Goal: Task Accomplishment & Management: Complete application form

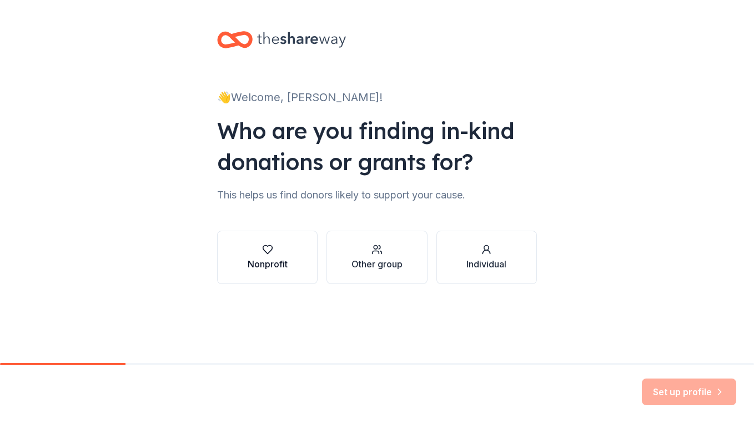
click at [290, 263] on button "Nonprofit" at bounding box center [267, 257] width 101 height 53
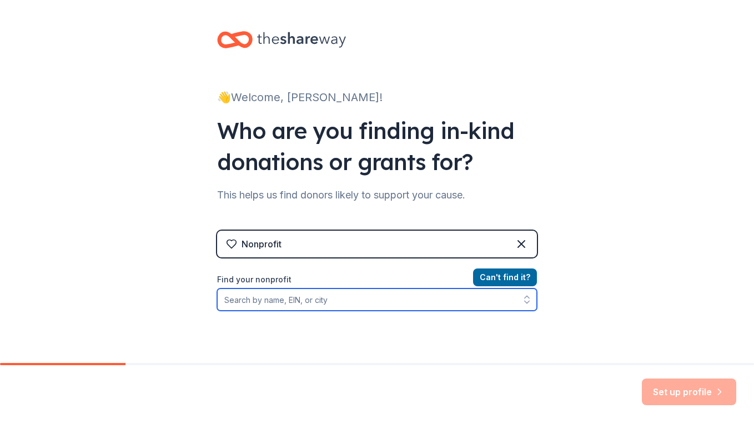
click at [386, 309] on input "Find your nonprofit" at bounding box center [377, 299] width 320 height 22
paste input "541116050"
type input "541116050"
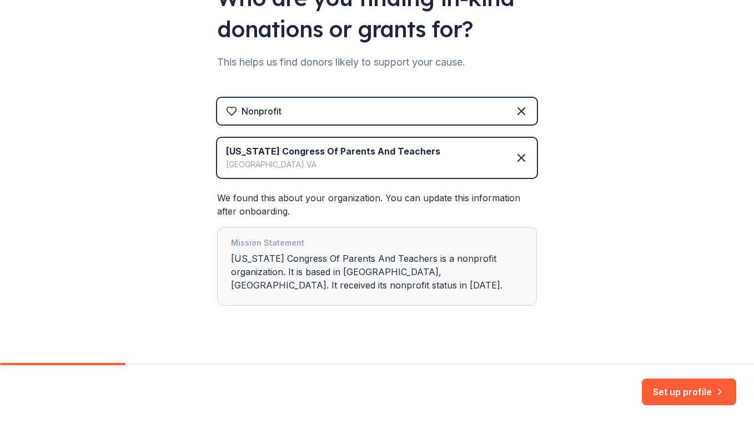
scroll to position [134, 0]
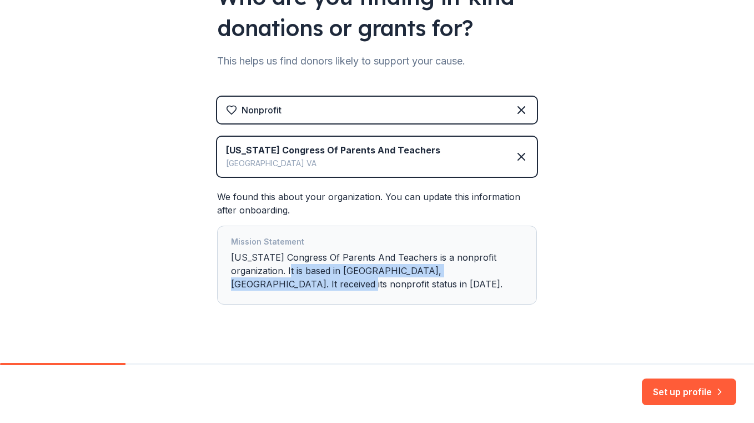
drag, startPoint x: 297, startPoint y: 267, endPoint x: 316, endPoint y: 283, distance: 25.2
click at [316, 283] on div "Mission Statement [US_STATE] Congress Of Parents And Teachers is a nonprofit or…" at bounding box center [377, 265] width 292 height 60
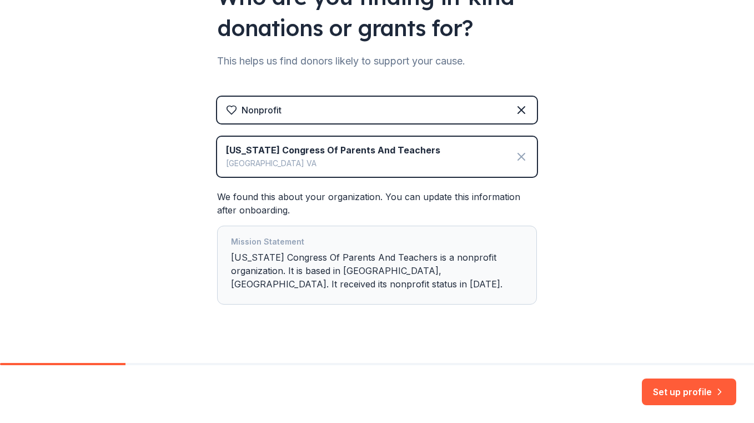
click at [523, 157] on icon at bounding box center [521, 156] width 13 height 13
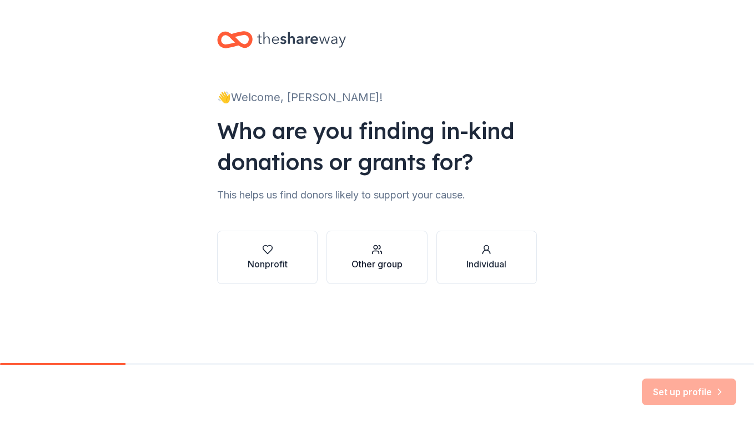
scroll to position [0, 0]
click at [289, 261] on button "Nonprofit" at bounding box center [267, 257] width 101 height 53
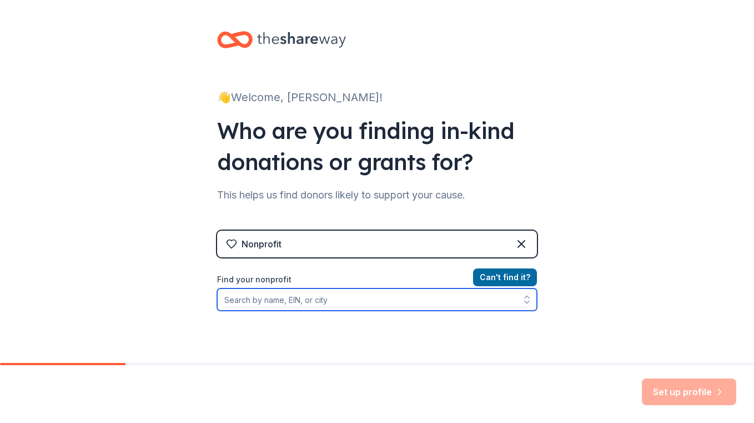
click at [295, 308] on input "Find your nonprofit" at bounding box center [377, 299] width 320 height 22
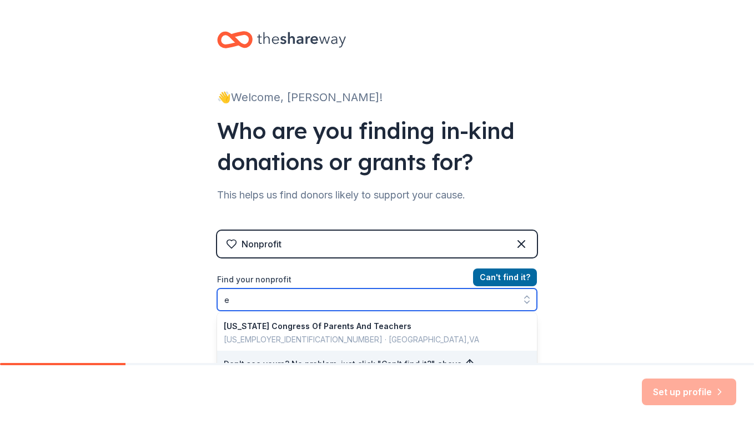
scroll to position [14, 0]
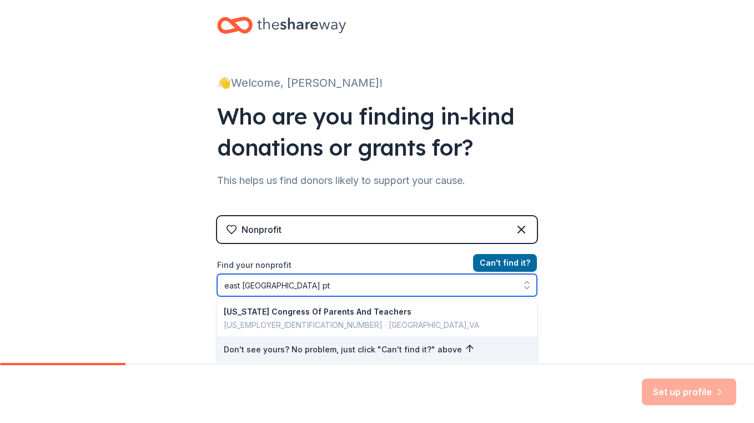
type input "east salem pta"
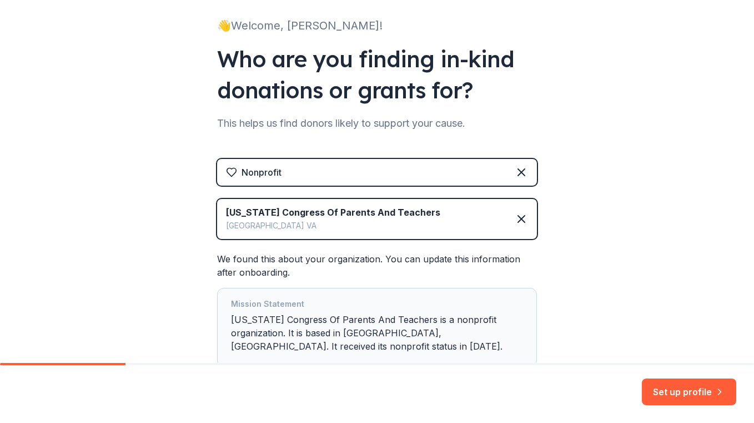
scroll to position [96, 0]
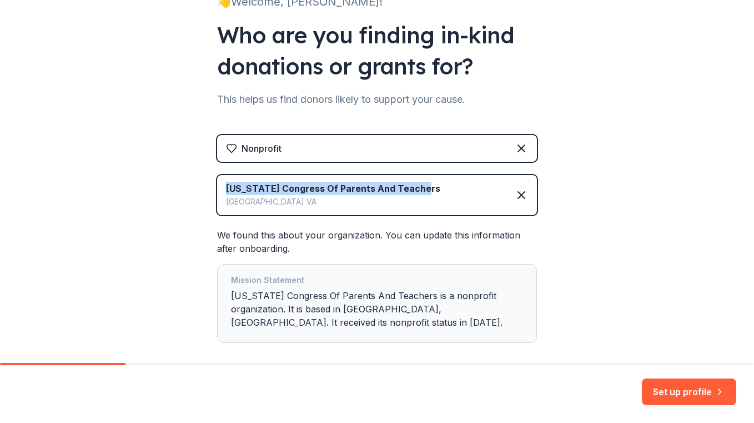
drag, startPoint x: 420, startPoint y: 191, endPoint x: 228, endPoint y: 191, distance: 191.6
click at [228, 191] on div "Virginia Congress Of Parents And Teachers Salem VA" at bounding box center [377, 195] width 320 height 40
copy div "Virginia Congress Of Parents And Teachers"
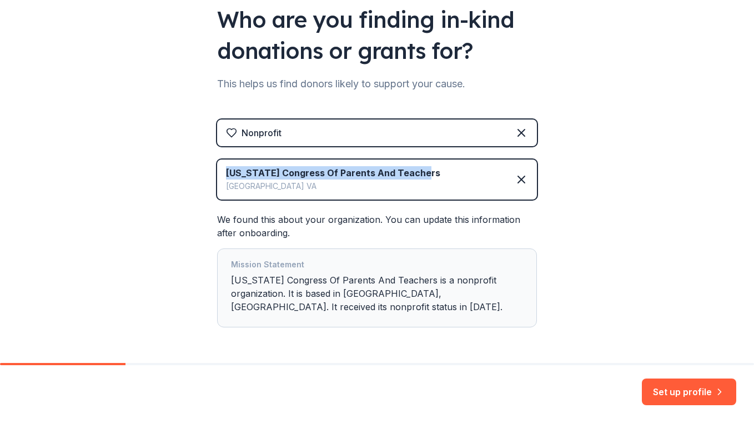
scroll to position [151, 0]
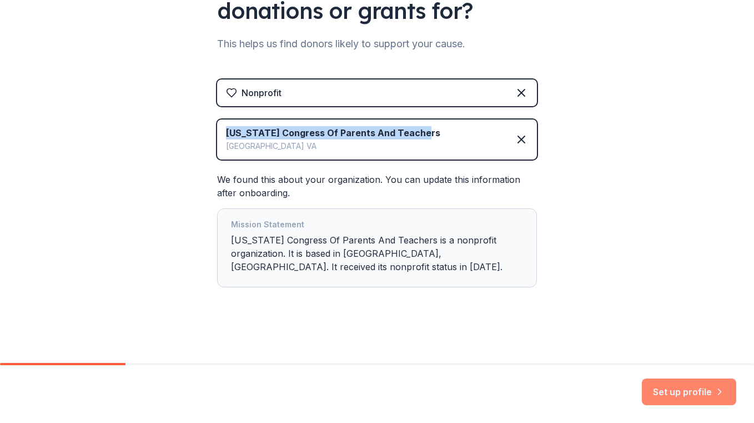
click at [676, 395] on button "Set up profile" at bounding box center [689, 391] width 94 height 27
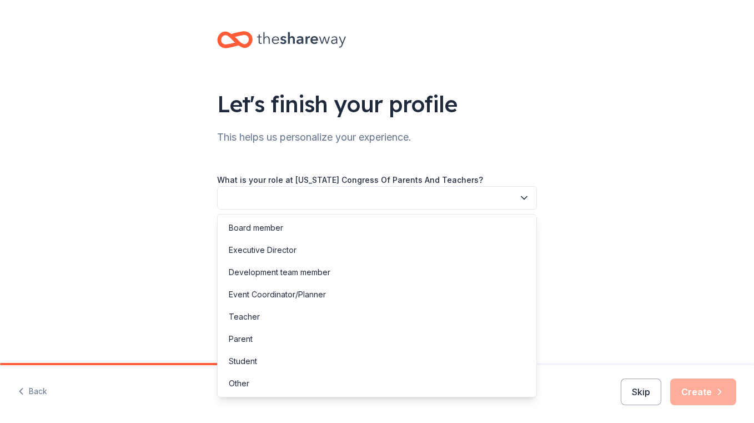
click at [279, 198] on button "button" at bounding box center [377, 197] width 320 height 23
click at [292, 232] on div "Board member" at bounding box center [377, 228] width 314 height 22
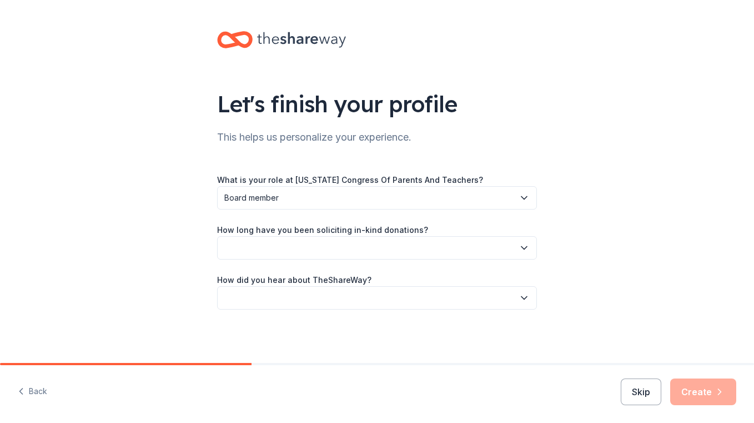
click at [305, 251] on button "button" at bounding box center [377, 247] width 320 height 23
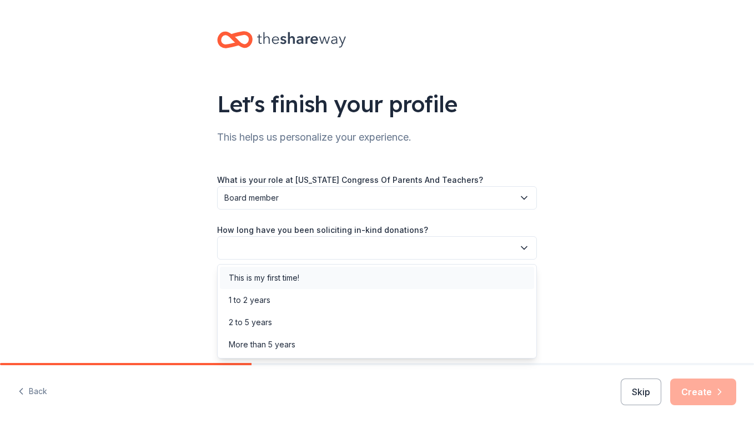
click at [281, 276] on div "This is my first time!" at bounding box center [264, 277] width 71 height 13
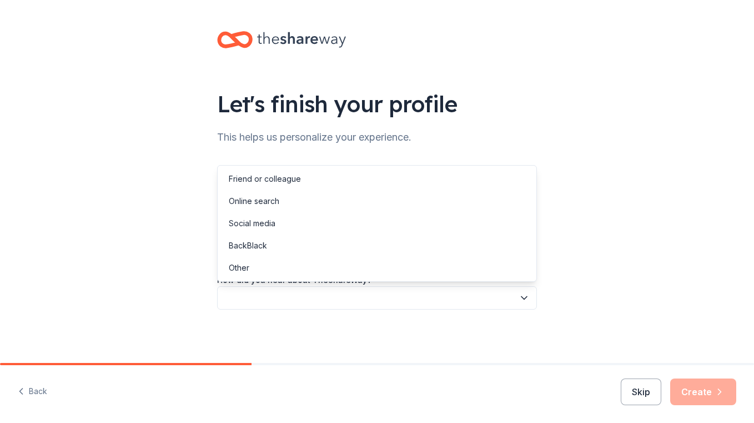
click at [289, 294] on button "button" at bounding box center [377, 297] width 320 height 23
click at [286, 207] on div "Online search" at bounding box center [377, 201] width 314 height 22
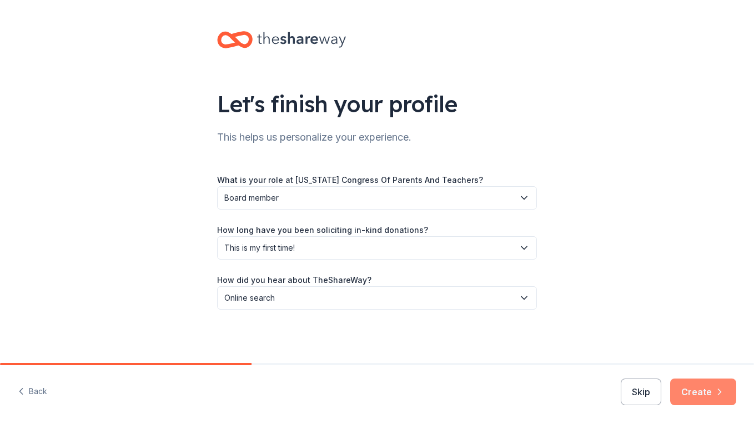
click at [717, 387] on icon "button" at bounding box center [719, 391] width 11 height 11
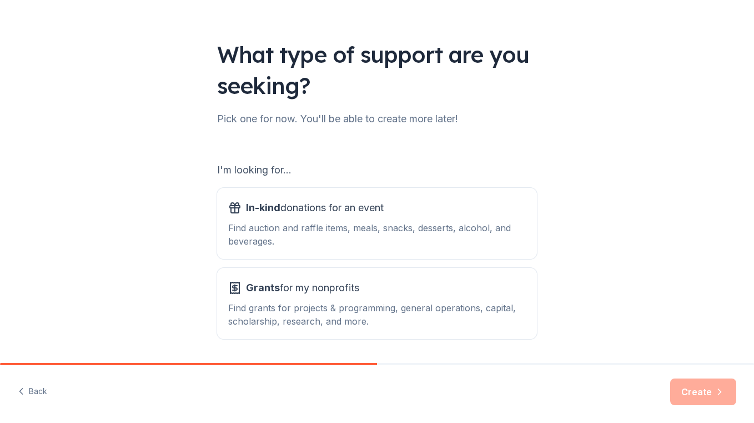
scroll to position [54, 0]
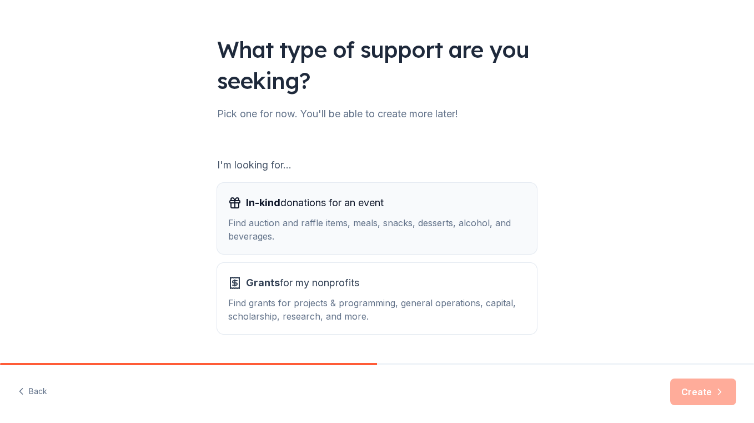
click at [307, 237] on div "Find auction and raffle items, meals, snacks, desserts, alcohol, and beverages." at bounding box center [377, 229] width 298 height 27
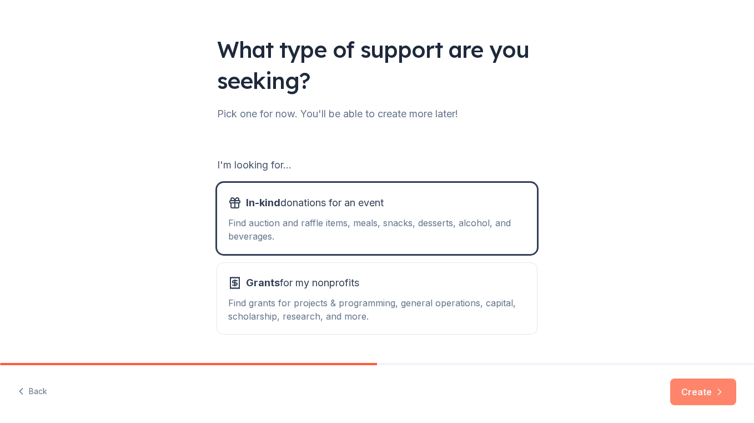
click at [707, 398] on button "Create" at bounding box center [703, 391] width 66 height 27
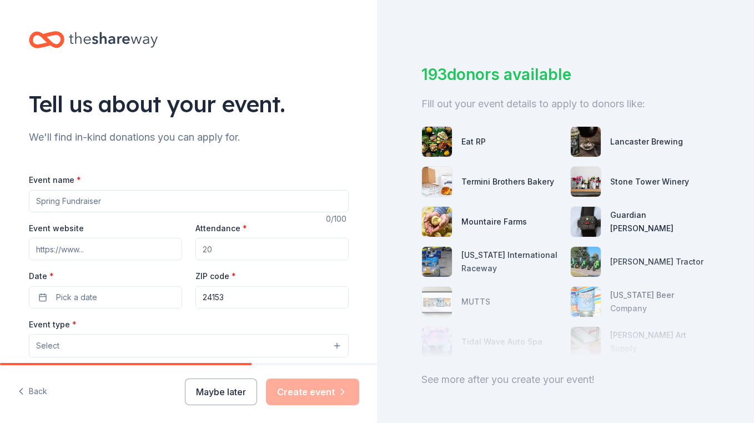
scroll to position [63, 0]
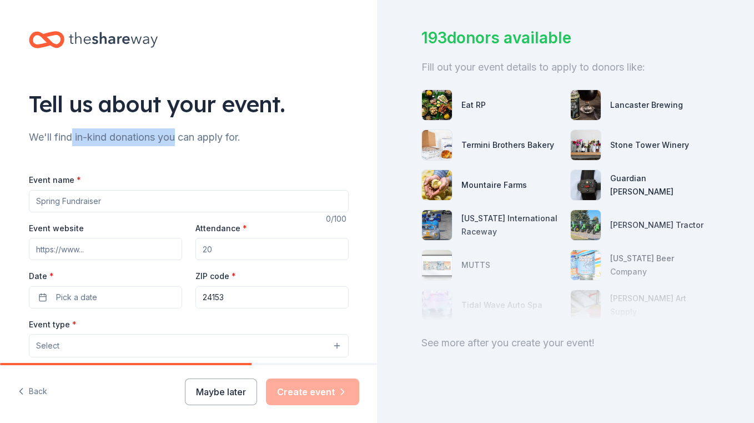
drag, startPoint x: 73, startPoint y: 131, endPoint x: 178, endPoint y: 141, distance: 105.5
click at [178, 141] on div "We'll find in-kind donations you can apply for." at bounding box center [189, 137] width 320 height 18
drag, startPoint x: 186, startPoint y: 143, endPoint x: 84, endPoint y: 143, distance: 102.2
click at [85, 143] on div "We'll find in-kind donations you can apply for." at bounding box center [189, 137] width 320 height 18
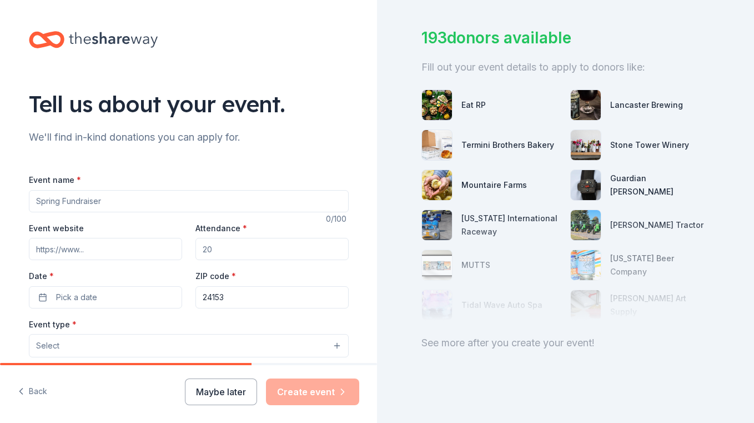
click at [85, 206] on input "Event name *" at bounding box center [189, 201] width 320 height 22
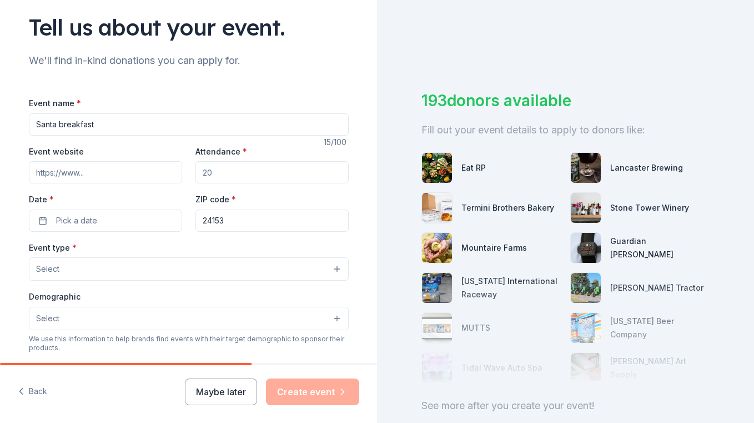
scroll to position [98, 0]
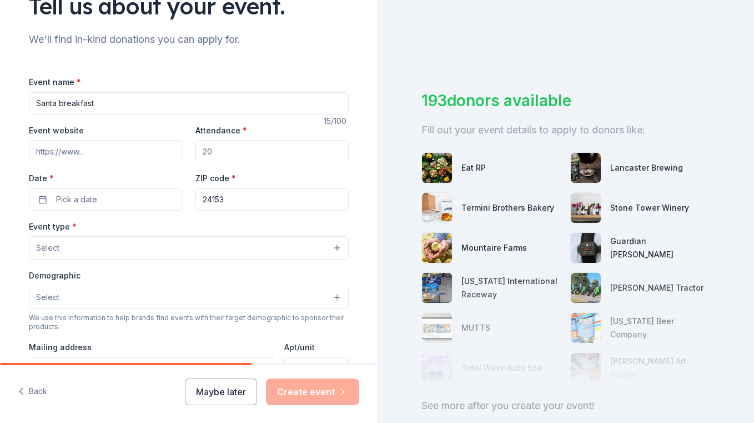
type input "Santa breakfast"
click at [228, 154] on input "Attendance *" at bounding box center [272, 151] width 153 height 22
type input "200"
click at [94, 198] on span "Pick a date" at bounding box center [76, 199] width 41 height 13
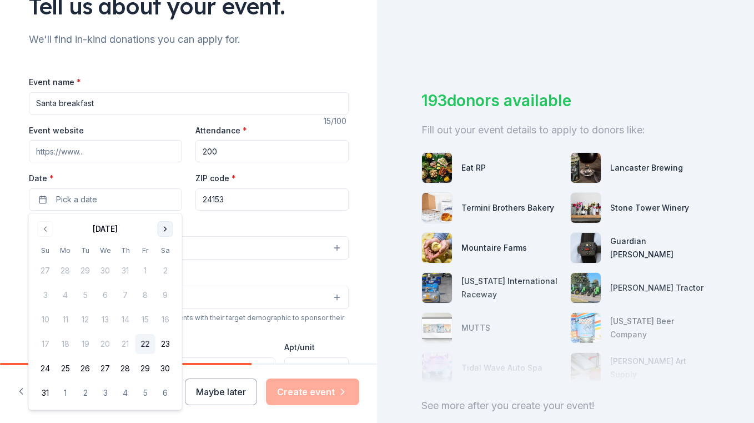
click at [165, 230] on button "Go to next month" at bounding box center [166, 229] width 16 height 16
click at [164, 301] on button "13" at bounding box center [166, 295] width 20 height 20
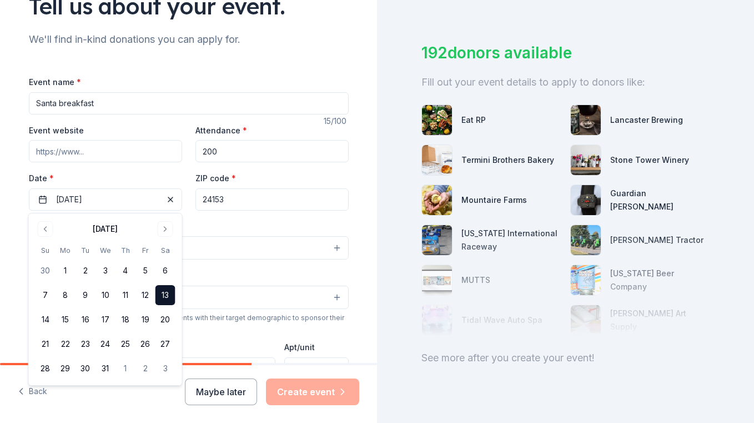
scroll to position [63, 0]
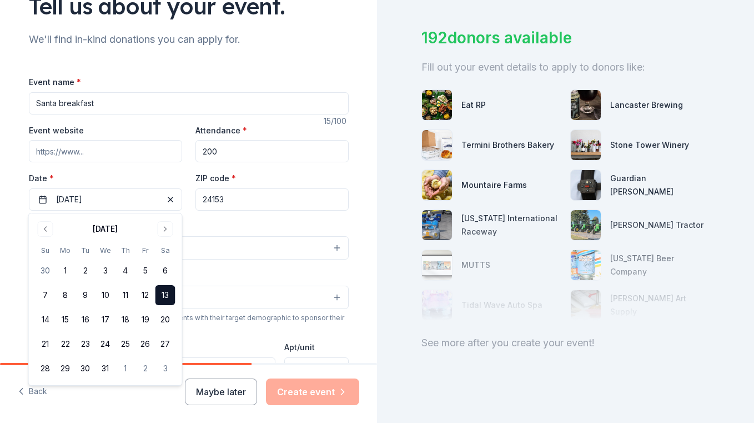
click at [243, 221] on div "Event type * Select" at bounding box center [189, 239] width 320 height 41
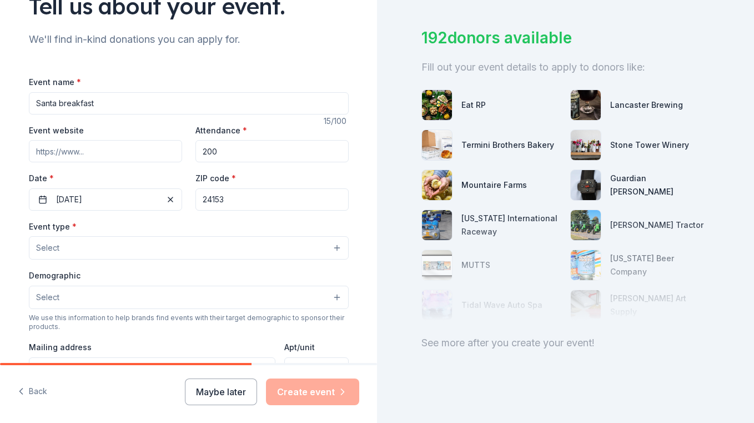
click at [157, 247] on button "Select" at bounding box center [189, 247] width 320 height 23
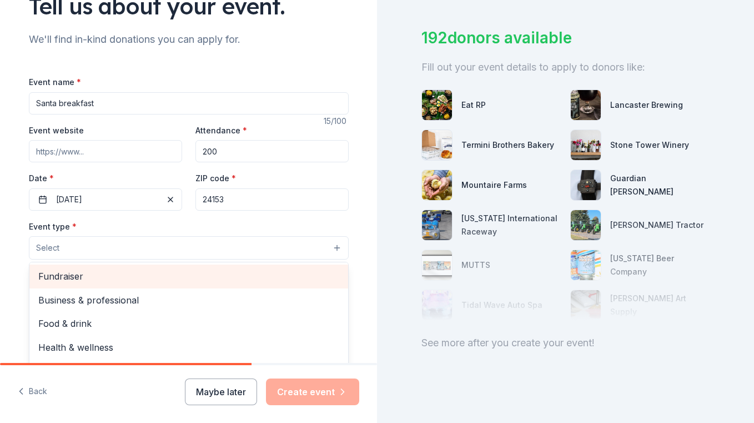
click at [165, 278] on span "Fundraiser" at bounding box center [188, 276] width 301 height 14
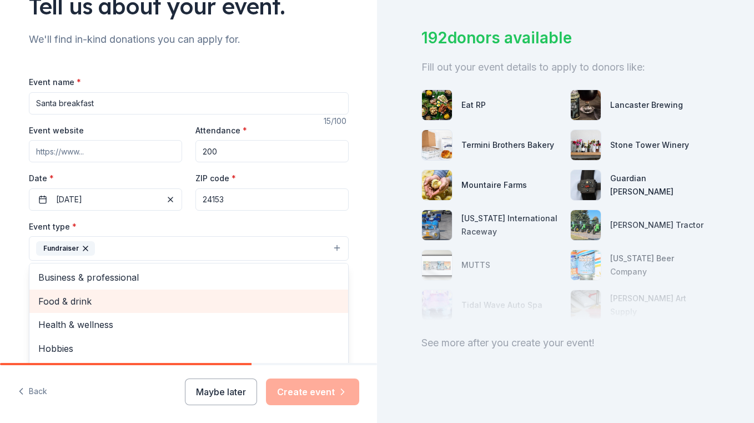
scroll to position [13, 0]
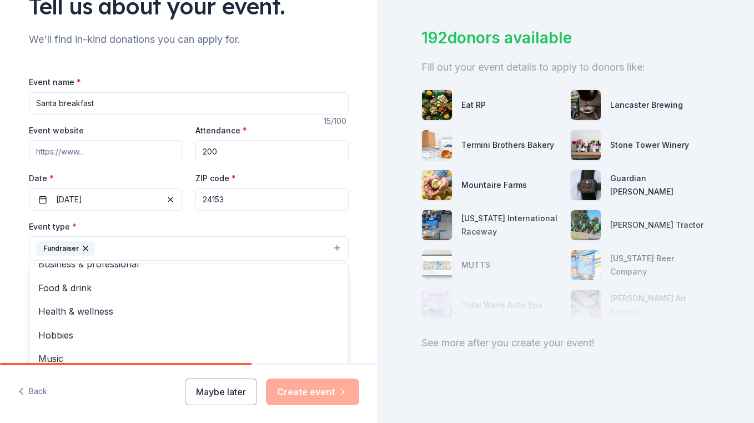
click at [10, 312] on div "Tell us about your event. We'll find in-kind donations you can apply for. Event…" at bounding box center [188, 272] width 377 height 740
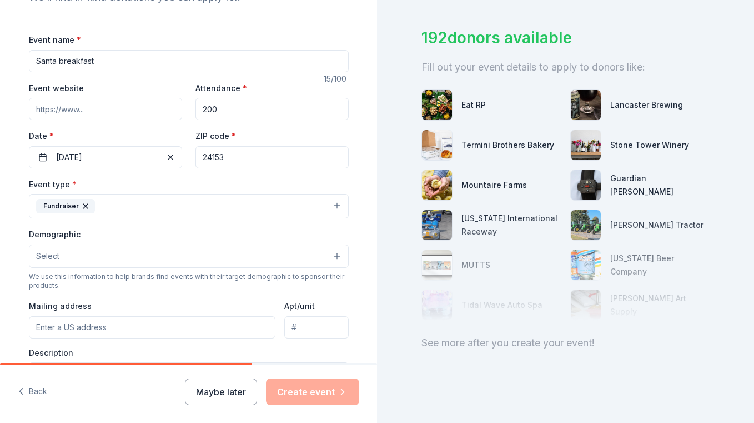
scroll to position [168, 0]
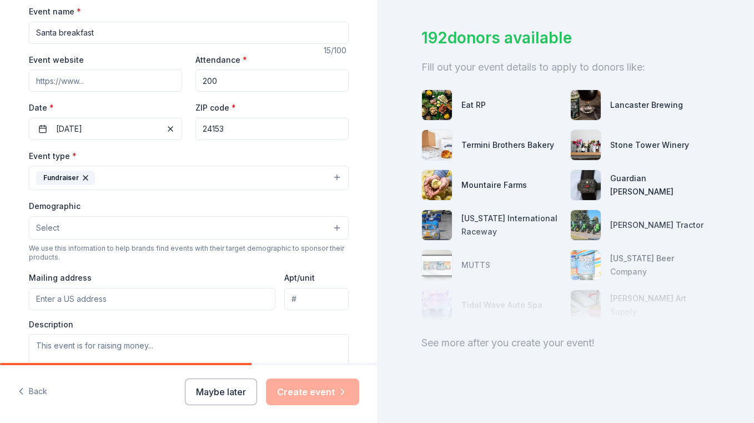
click at [336, 226] on button "Select" at bounding box center [189, 227] width 320 height 23
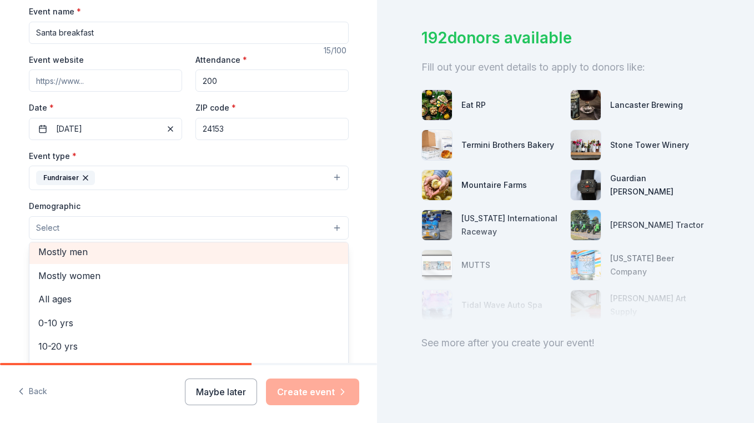
scroll to position [45, 0]
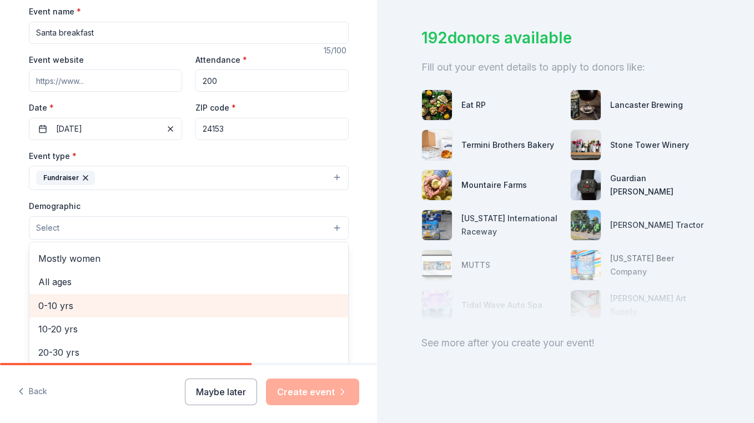
click at [184, 307] on span "0-10 yrs" at bounding box center [188, 305] width 301 height 14
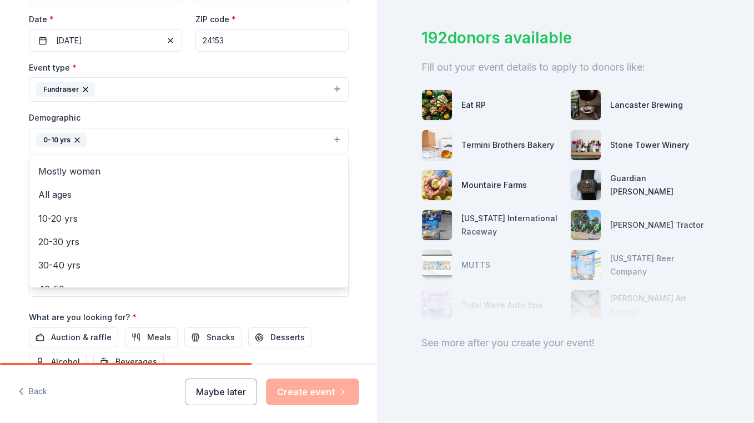
scroll to position [283, 0]
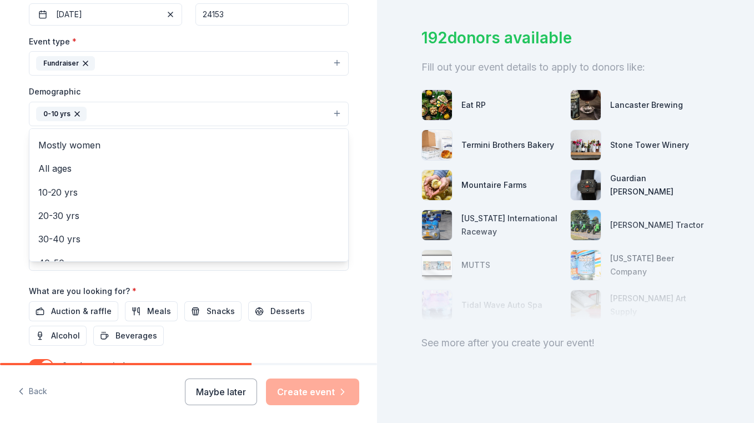
click at [354, 293] on div "Tell us about your event. We'll find in-kind donations you can apply for. Event…" at bounding box center [189, 88] width 356 height 742
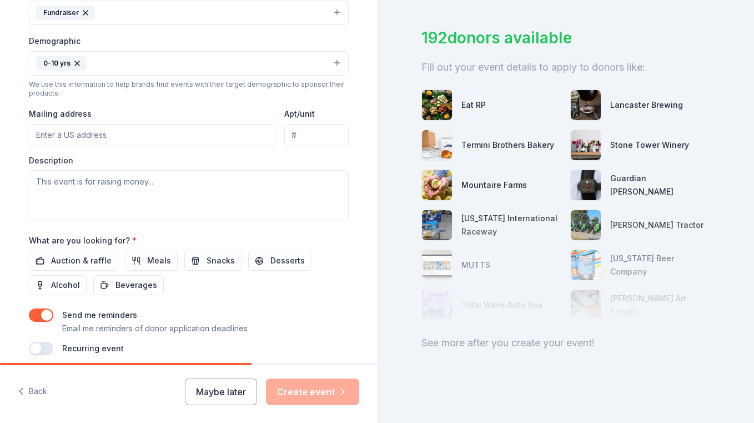
scroll to position [332, 0]
click at [94, 266] on span "Auction & raffle" at bounding box center [81, 261] width 61 height 13
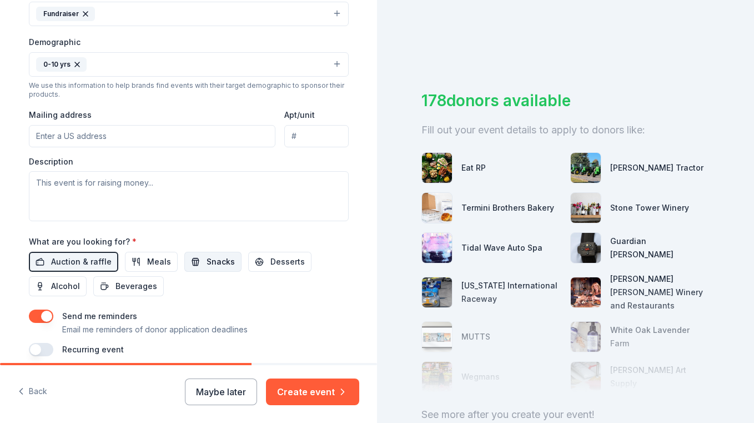
click at [197, 262] on button "Snacks" at bounding box center [212, 262] width 57 height 20
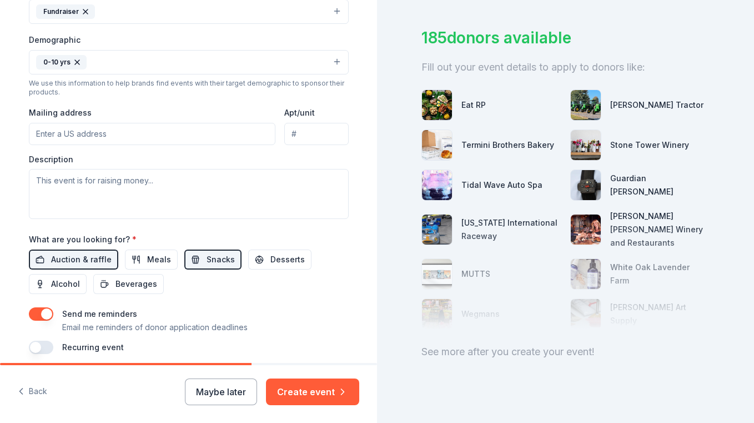
scroll to position [327, 0]
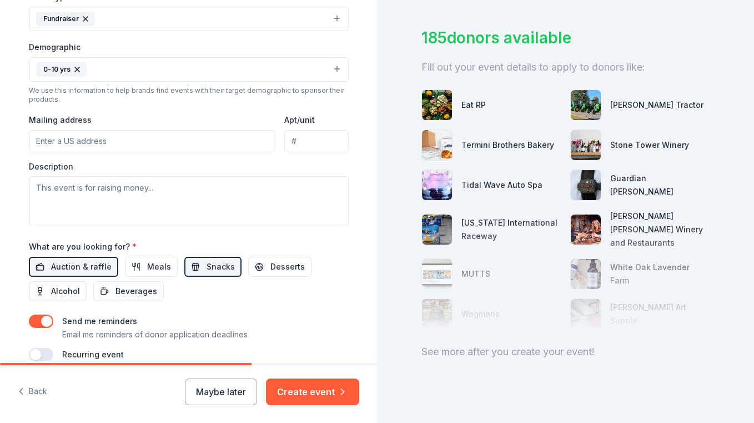
click at [221, 148] on input "Mailing address" at bounding box center [152, 141] width 247 height 22
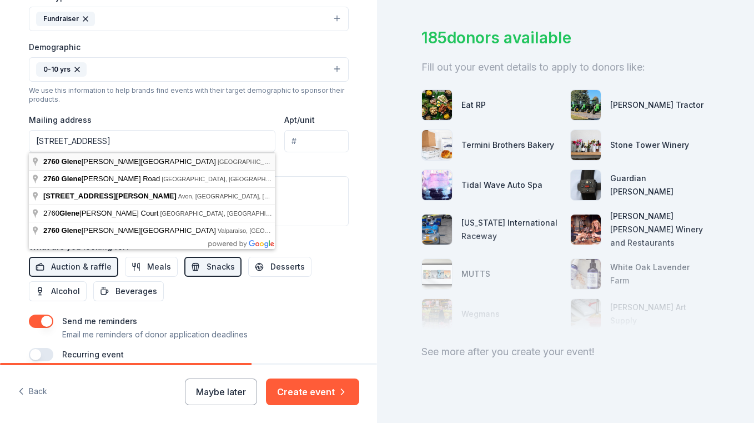
type input "[STREET_ADDRESS]"
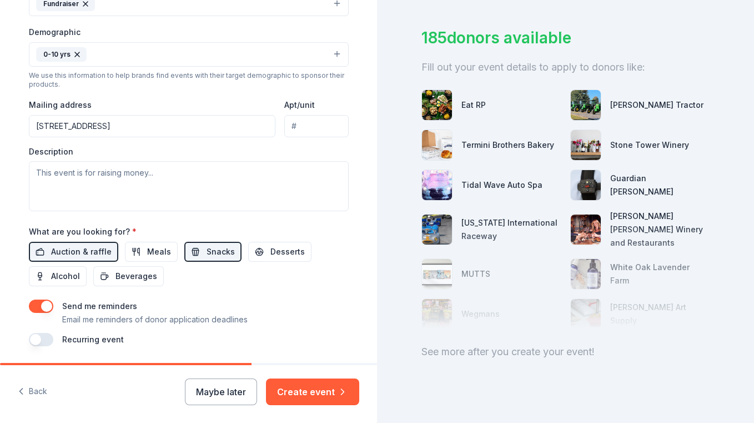
scroll to position [356, 0]
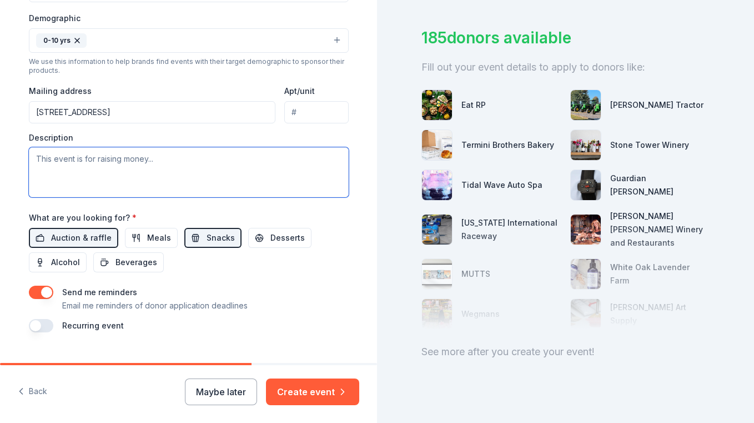
click at [121, 187] on textarea at bounding box center [189, 172] width 320 height 50
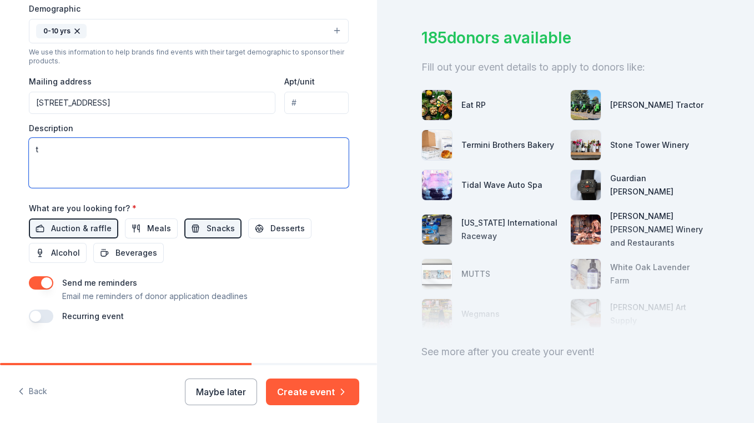
type textarea "t"
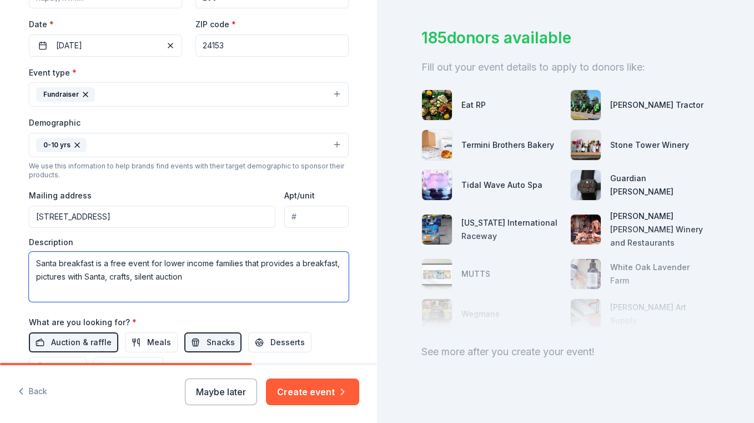
scroll to position [259, 0]
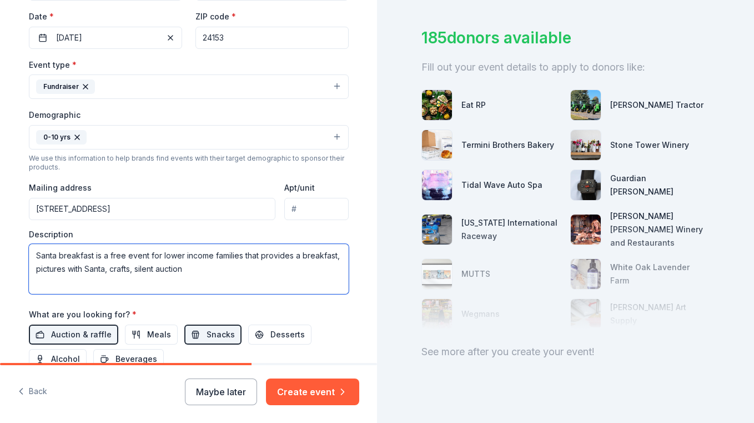
click at [136, 269] on textarea "Santa breakfast is a free event for lower income families that provides a break…" at bounding box center [189, 269] width 320 height 50
click at [254, 272] on textarea "Santa breakfast is a free event for lower income families that provides a break…" at bounding box center [189, 269] width 320 height 50
drag, startPoint x: 87, startPoint y: 283, endPoint x: 207, endPoint y: 282, distance: 119.4
click at [207, 282] on textarea "Santa breakfast is a free event for lower income families that provides a break…" at bounding box center [189, 269] width 320 height 50
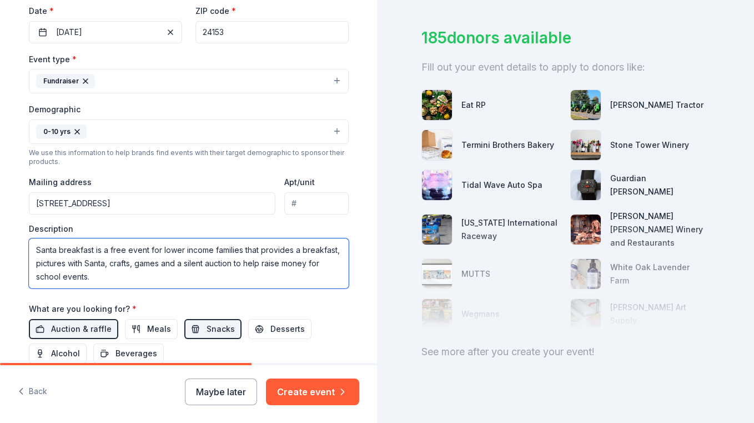
scroll to position [261, 0]
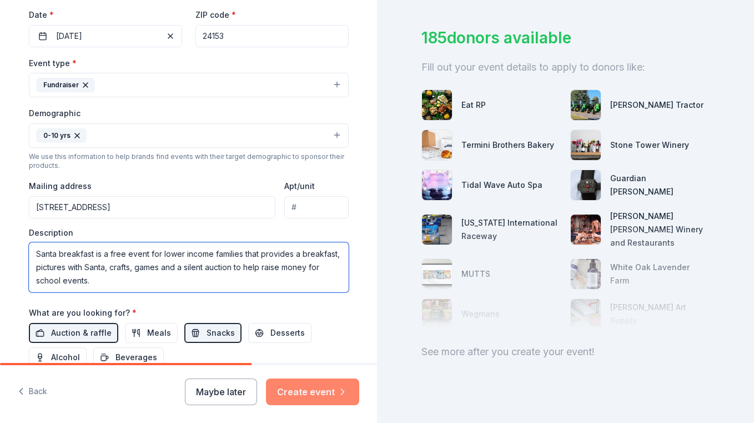
type textarea "Santa breakfast is a free event for lower income families that provides a break…"
click at [310, 388] on button "Create event" at bounding box center [312, 391] width 93 height 27
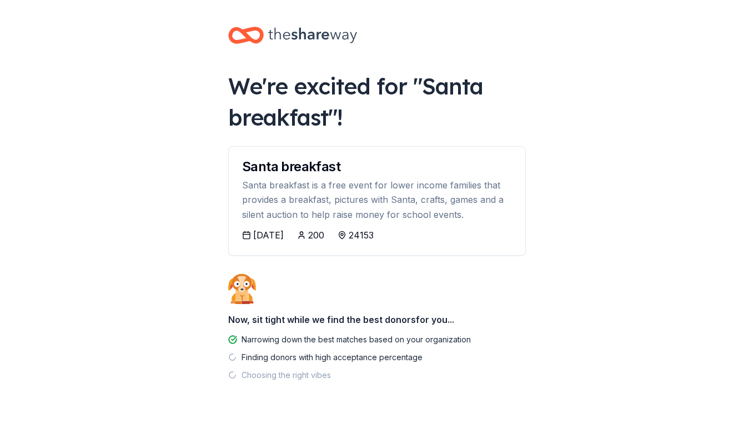
scroll to position [32, 0]
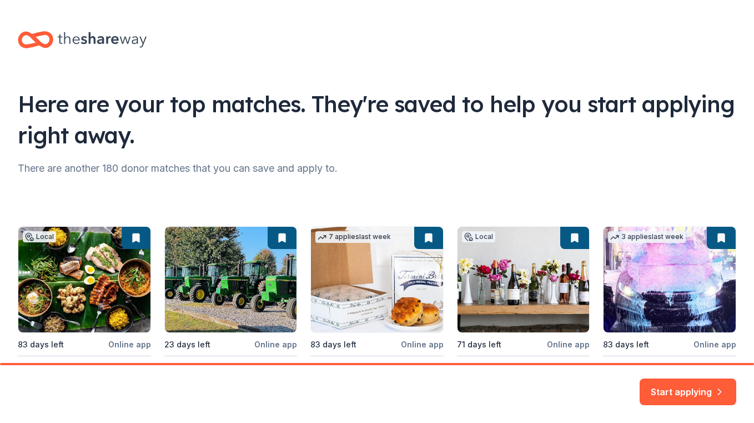
click at [83, 286] on div "Local 83 days left Online app Eat RP New Food, gift card(s) 23 days left Online…" at bounding box center [377, 314] width 719 height 177
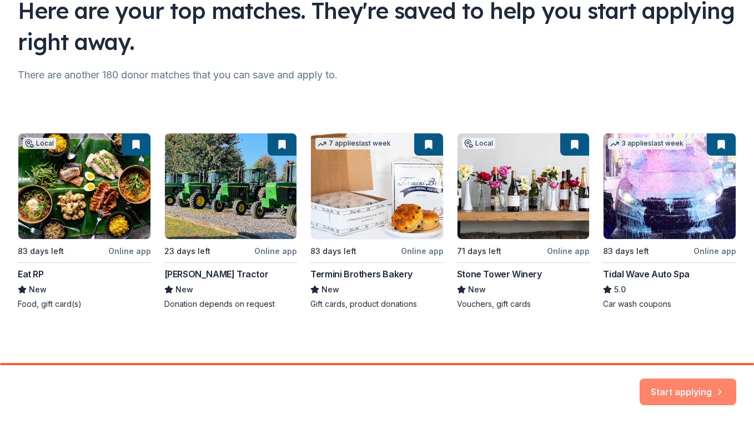
click at [665, 386] on button "Start applying" at bounding box center [688, 385] width 97 height 27
click at [680, 391] on div "Start applying" at bounding box center [688, 391] width 97 height 27
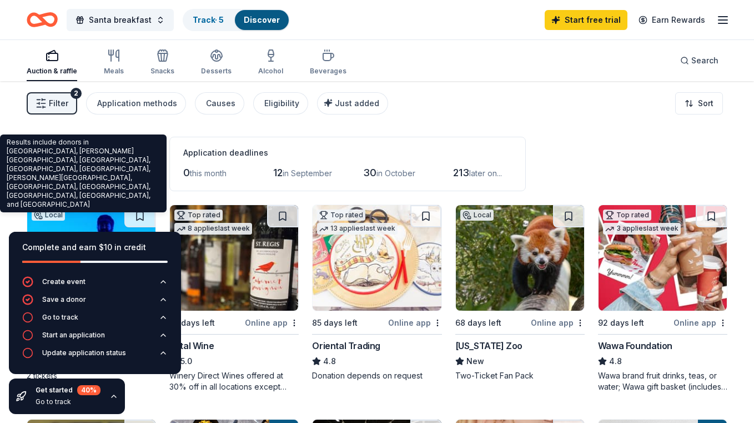
click at [142, 142] on div "Results include donors in [GEOGRAPHIC_DATA], [PERSON_NAME][GEOGRAPHIC_DATA], [G…" at bounding box center [83, 173] width 167 height 78
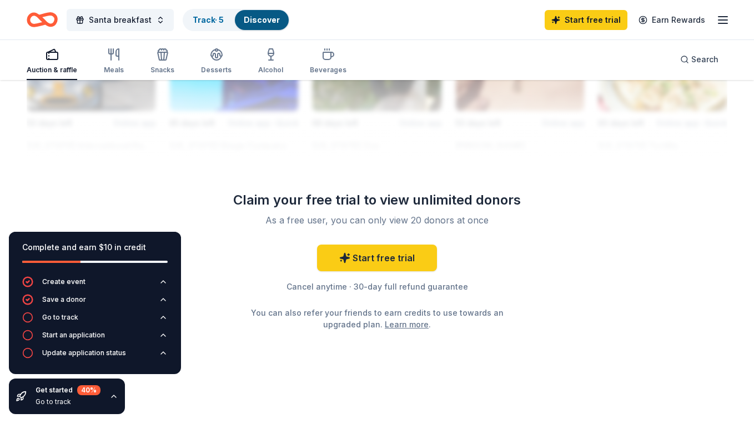
scroll to position [1085, 0]
